Goal: Download file/media

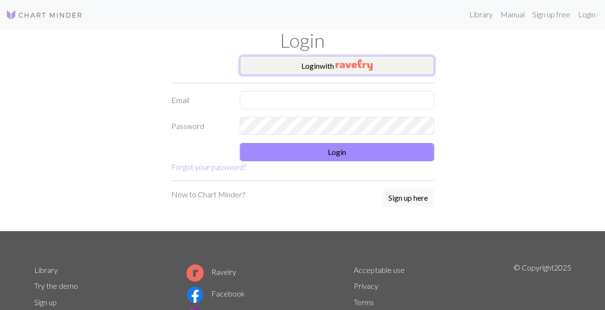
click at [360, 67] on img "button" at bounding box center [353, 65] width 37 height 12
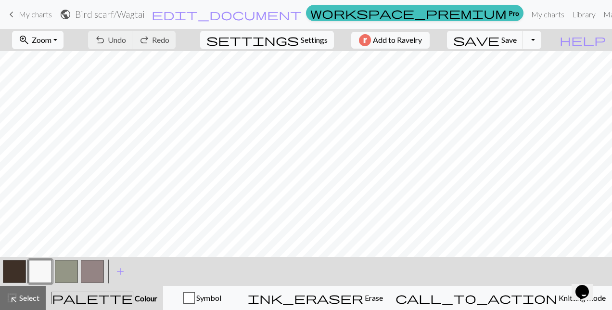
click at [64, 41] on button "zoom_in Zoom Zoom" at bounding box center [37, 40] width 51 height 18
click at [55, 62] on button "Fit all" at bounding box center [51, 60] width 76 height 15
click at [541, 41] on button "Toggle Dropdown" at bounding box center [532, 40] width 18 height 18
click at [38, 12] on span "My charts" at bounding box center [35, 14] width 33 height 9
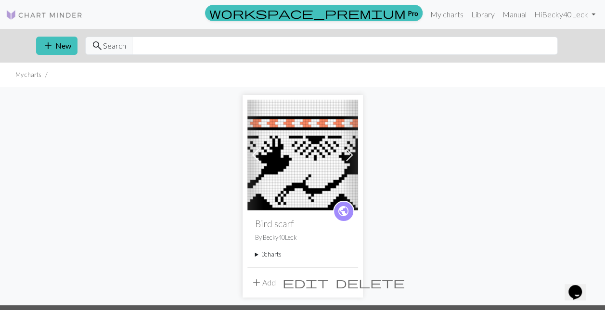
click at [273, 251] on summary "3 charts" at bounding box center [302, 254] width 95 height 9
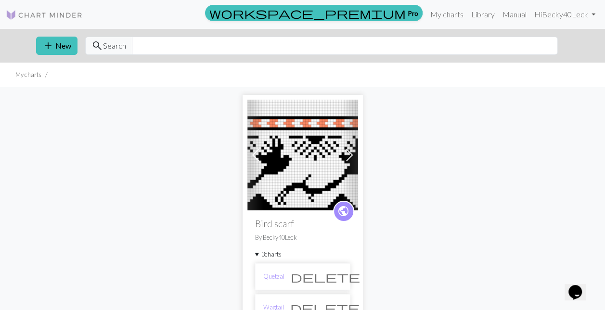
click at [304, 276] on li "Quetzal delete" at bounding box center [302, 276] width 95 height 27
click at [275, 275] on link "Quetzal" at bounding box center [273, 276] width 21 height 9
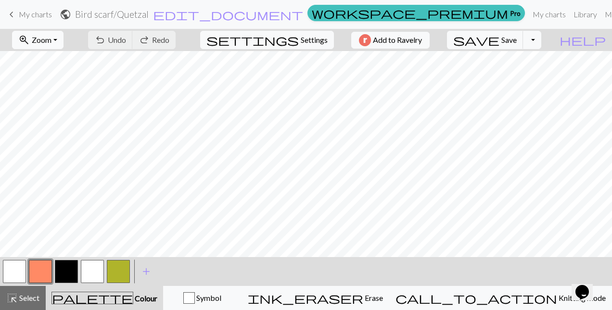
click at [51, 43] on span "Zoom" at bounding box center [42, 39] width 20 height 9
click at [102, 280] on button "button" at bounding box center [92, 271] width 23 height 23
click at [64, 41] on button "zoom_in Zoom Zoom" at bounding box center [37, 40] width 51 height 18
click at [64, 60] on button "Fit all" at bounding box center [51, 60] width 76 height 15
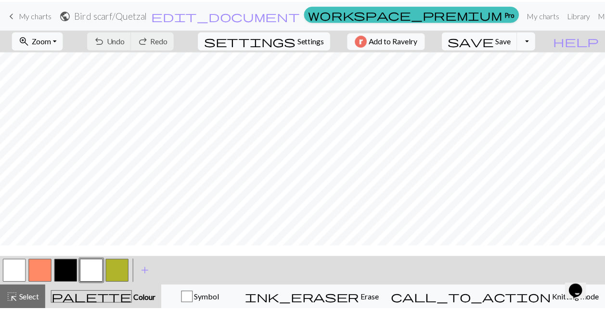
scroll to position [9, 0]
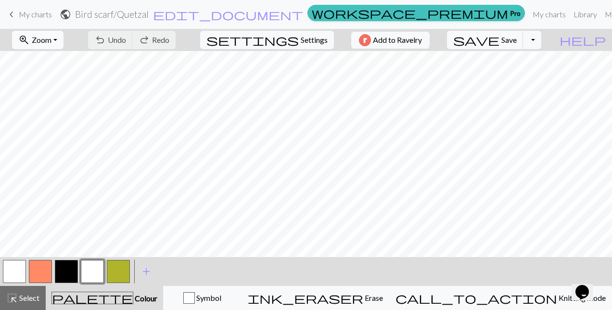
click at [64, 39] on button "zoom_in Zoom Zoom" at bounding box center [37, 40] width 51 height 18
click at [42, 13] on span "My charts" at bounding box center [35, 14] width 33 height 9
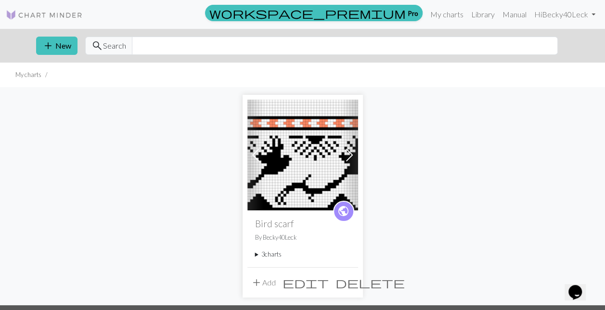
click at [268, 256] on summary "3 charts" at bounding box center [302, 254] width 95 height 9
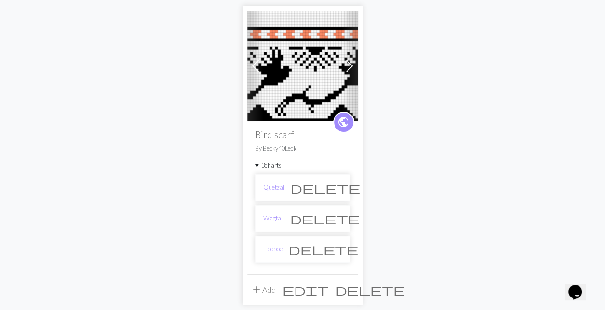
scroll to position [118, 0]
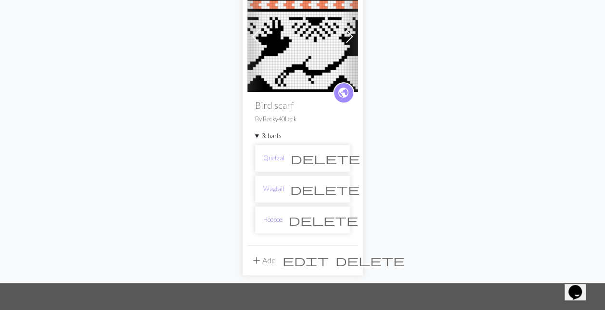
click at [273, 218] on link "Hoopoe" at bounding box center [272, 219] width 19 height 9
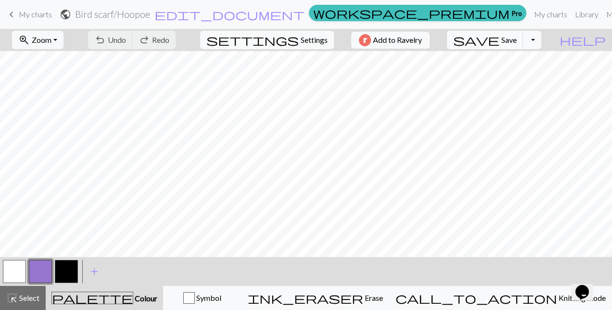
click at [21, 16] on span "My charts" at bounding box center [35, 14] width 33 height 9
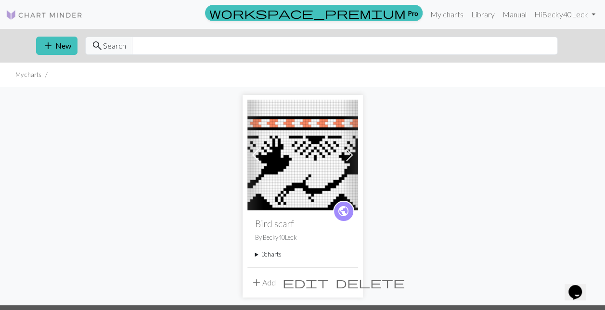
click at [270, 255] on summary "3 charts" at bounding box center [302, 254] width 95 height 9
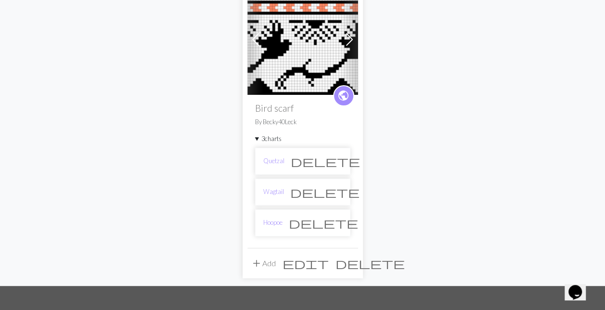
scroll to position [126, 0]
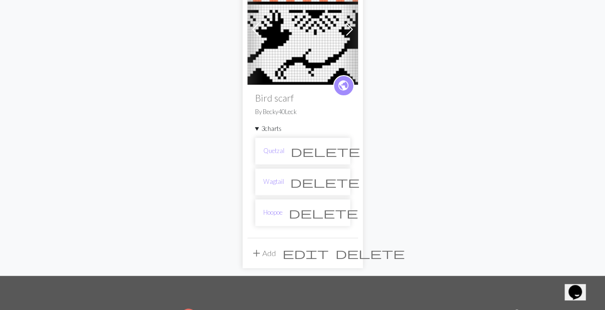
click at [401, 116] on div "Previous Next public Bird scarf By Becky40Leck 3 charts Quetzal delete Wagtail …" at bounding box center [302, 119] width 548 height 314
click at [377, 117] on div "Previous Next public Bird scarf By Becky40Leck 3 charts Quetzal delete Wagtail …" at bounding box center [302, 119] width 548 height 314
click at [276, 179] on link "Wagtail" at bounding box center [273, 181] width 21 height 9
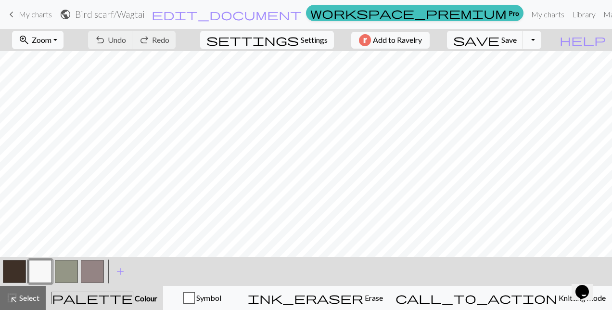
click at [51, 41] on span "Zoom" at bounding box center [42, 39] width 20 height 9
click at [61, 63] on button "Fit all" at bounding box center [51, 60] width 76 height 15
click at [541, 40] on button "Toggle Dropdown" at bounding box center [532, 40] width 18 height 18
click at [517, 77] on button "save_alt Download" at bounding box center [461, 75] width 159 height 15
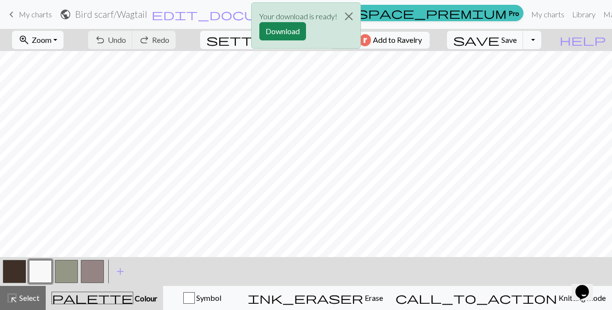
click at [525, 14] on div "Your download is ready! Download" at bounding box center [306, 28] width 612 height 56
click at [287, 32] on button "Download" at bounding box center [282, 31] width 47 height 18
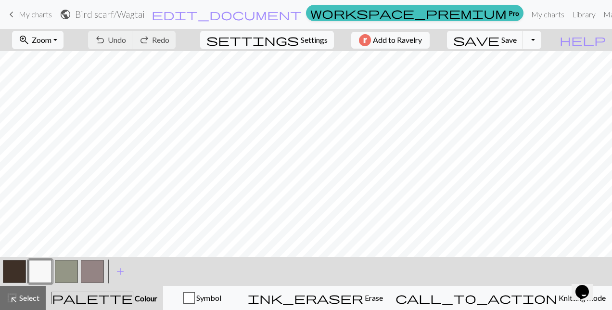
click at [39, 15] on span "My charts" at bounding box center [35, 14] width 33 height 9
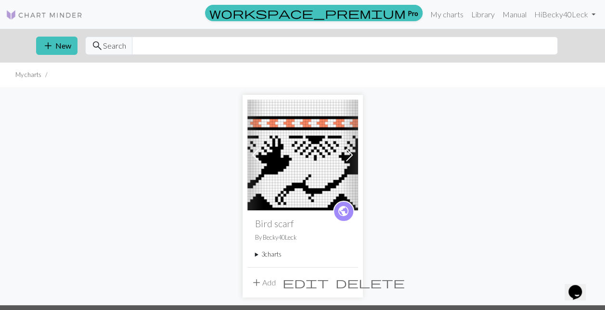
click at [273, 254] on summary "3 charts" at bounding box center [302, 254] width 95 height 9
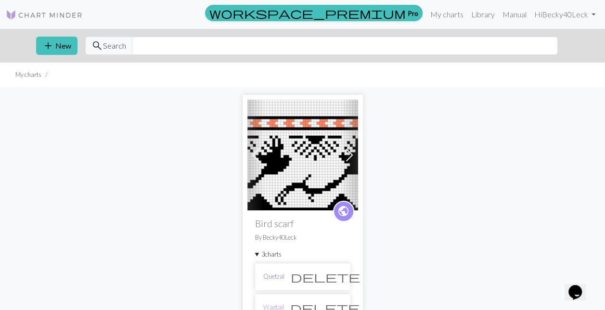
click at [272, 276] on link "Quetzal" at bounding box center [273, 276] width 21 height 9
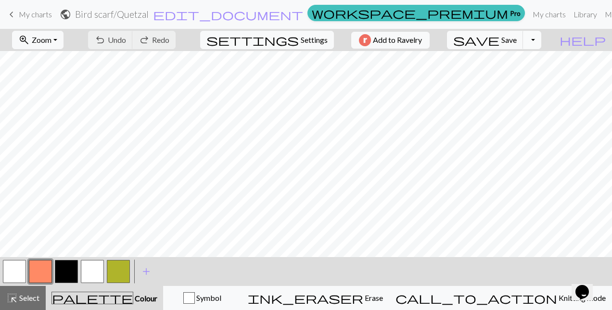
click at [541, 41] on button "Toggle Dropdown" at bounding box center [532, 40] width 18 height 18
click at [523, 79] on button "save_alt Download" at bounding box center [461, 75] width 159 height 15
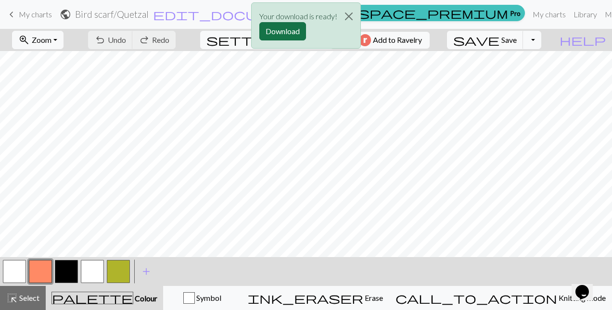
click at [285, 33] on button "Download" at bounding box center [282, 31] width 47 height 18
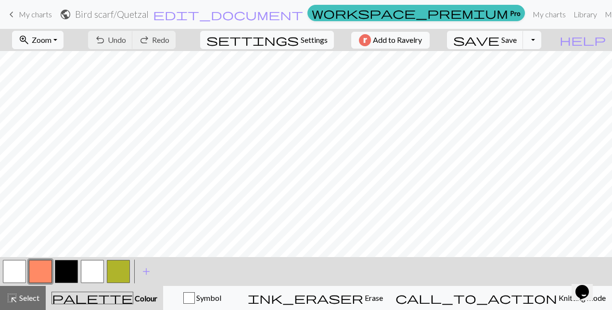
click at [33, 15] on span "My charts" at bounding box center [35, 14] width 33 height 9
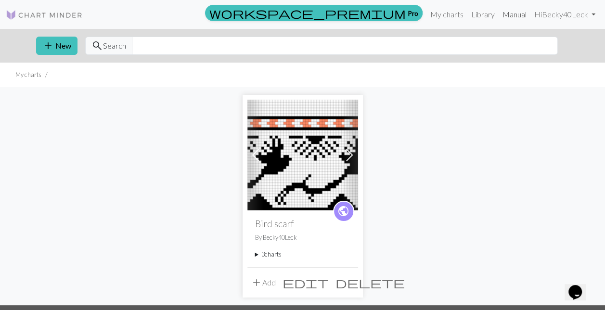
click at [519, 12] on link "Manual" at bounding box center [514, 14] width 32 height 19
